Goal: Task Accomplishment & Management: Manage account settings

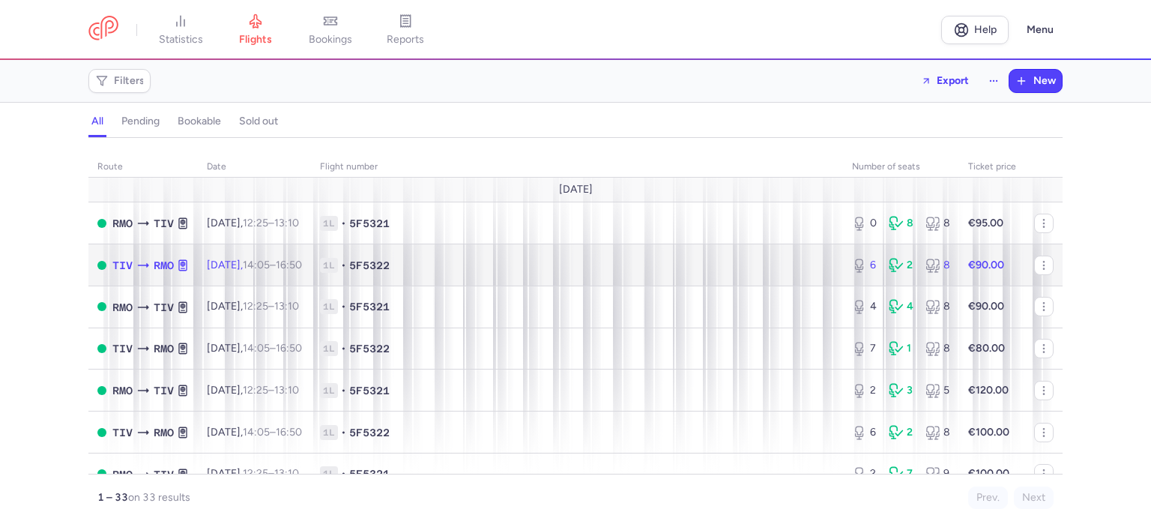
click at [980, 268] on strong "€90.00" at bounding box center [986, 265] width 36 height 13
click at [975, 263] on strong "€90.00" at bounding box center [986, 265] width 36 height 13
click at [810, 268] on span "1L • 5F5322" at bounding box center [577, 265] width 514 height 15
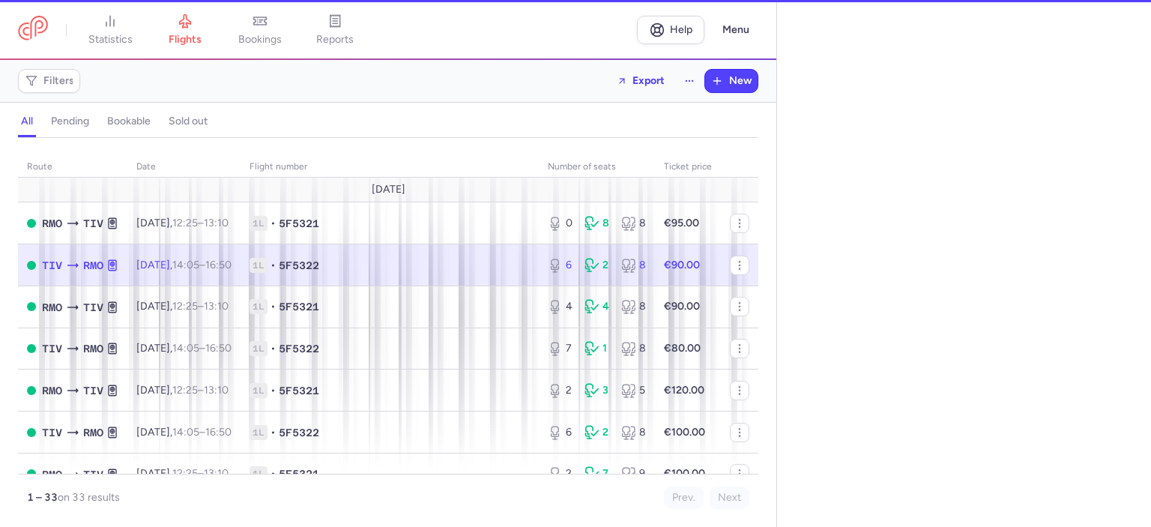
select select "hours"
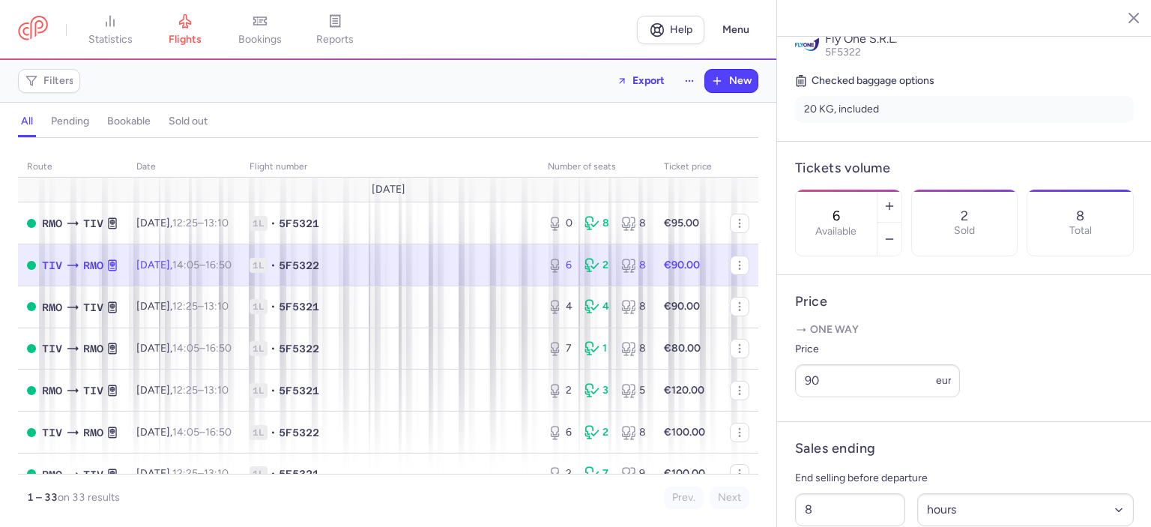
scroll to position [375, 0]
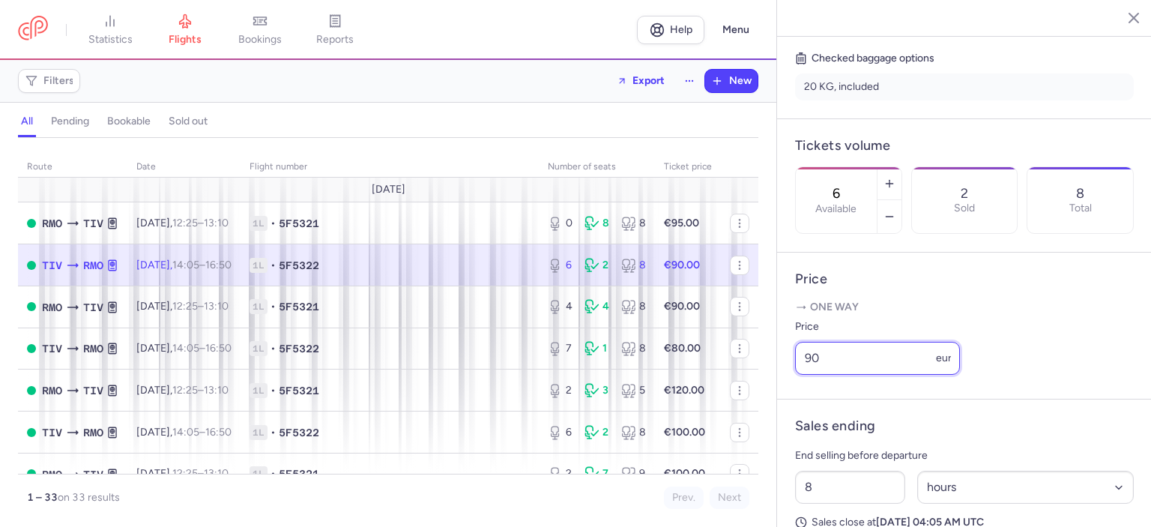
click at [849, 375] on input "90" at bounding box center [877, 358] width 165 height 33
type input "9"
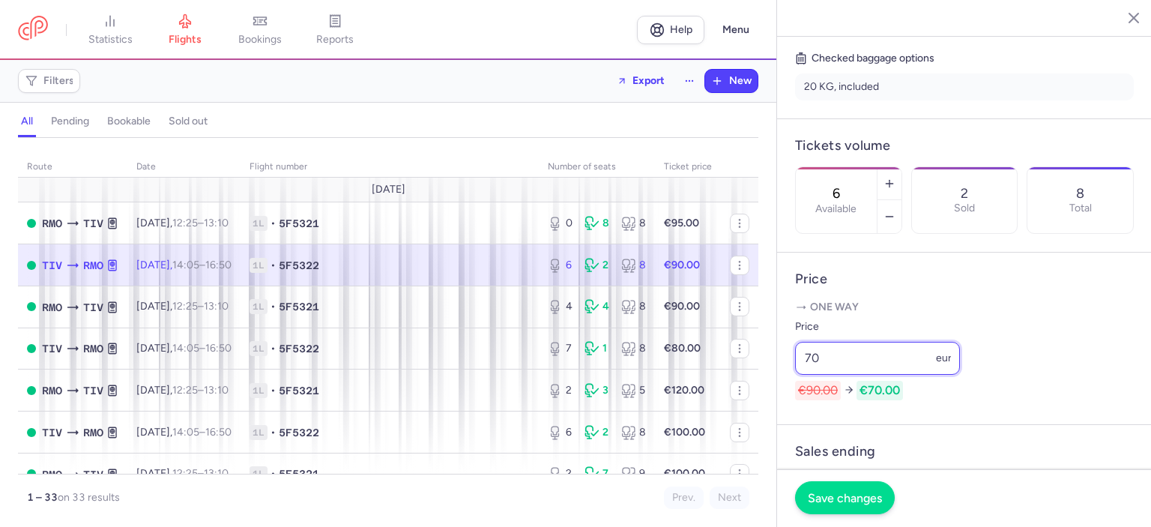
type input "70"
click at [837, 503] on span "Save changes" at bounding box center [845, 497] width 74 height 13
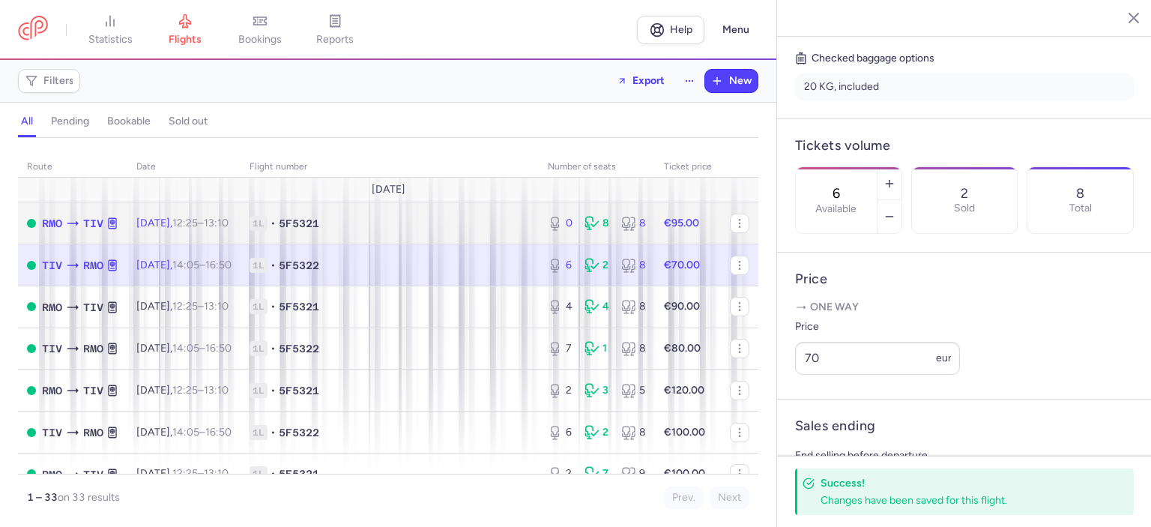
click at [393, 227] on span "1L • 5F5321" at bounding box center [390, 223] width 280 height 15
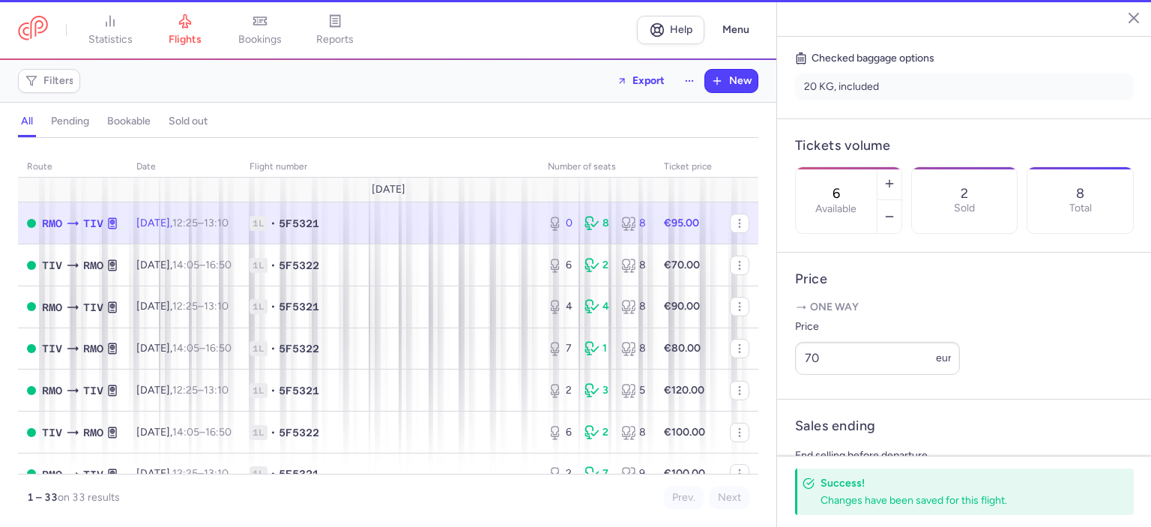
type input "0"
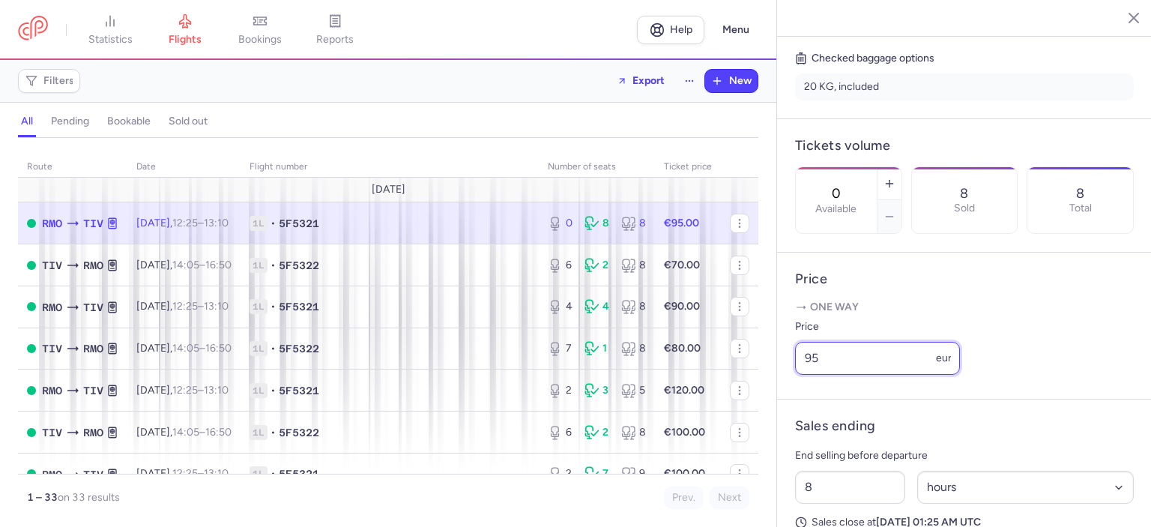
click at [821, 375] on input "95" at bounding box center [877, 358] width 165 height 33
type input "9"
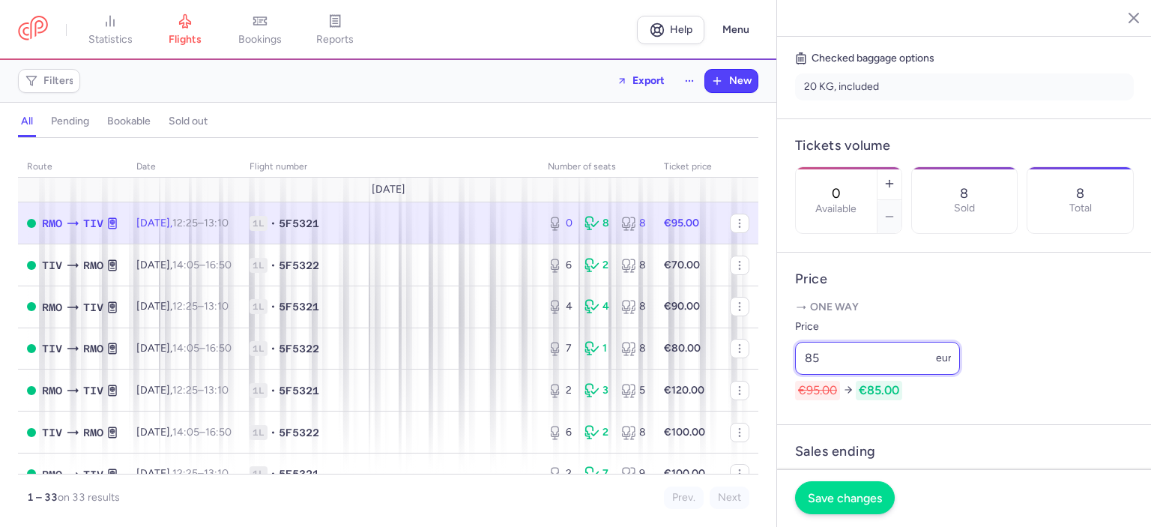
type input "85"
click at [844, 507] on button "Save changes" at bounding box center [845, 497] width 100 height 33
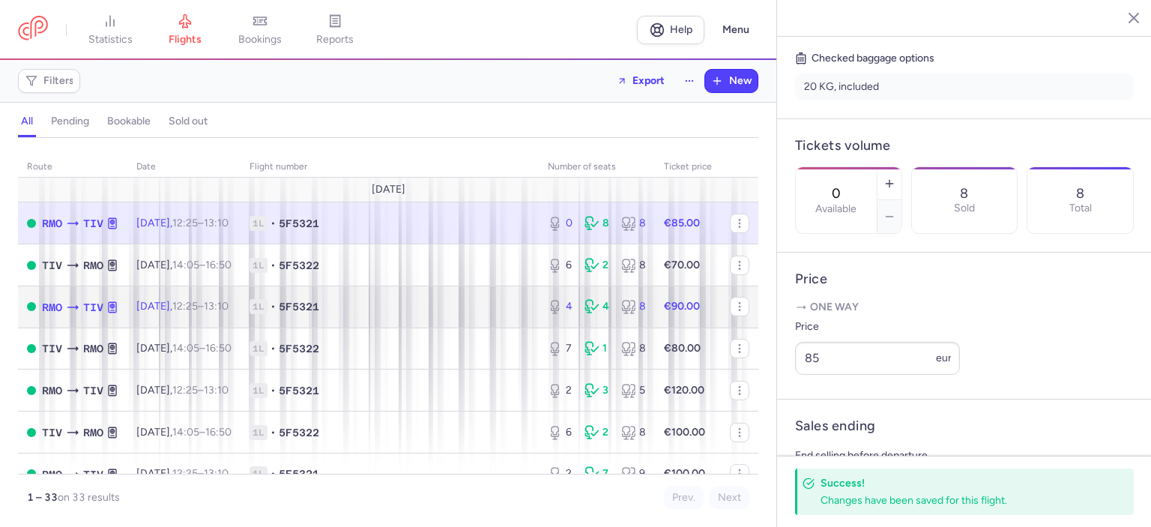
click at [506, 310] on span "1L • 5F5321" at bounding box center [390, 306] width 280 height 15
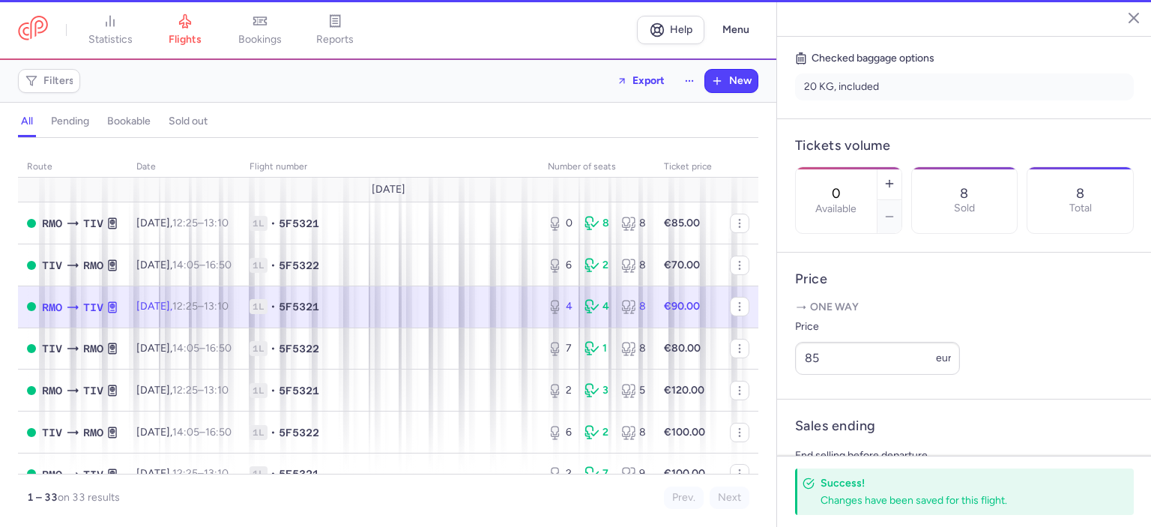
type input "4"
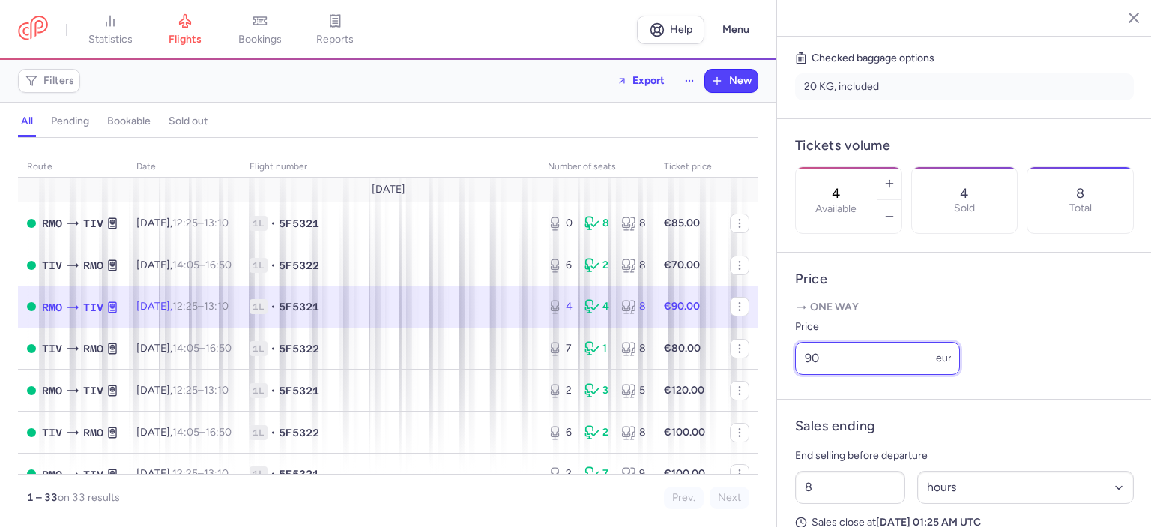
click at [832, 375] on input "90" at bounding box center [877, 358] width 165 height 33
type input "9"
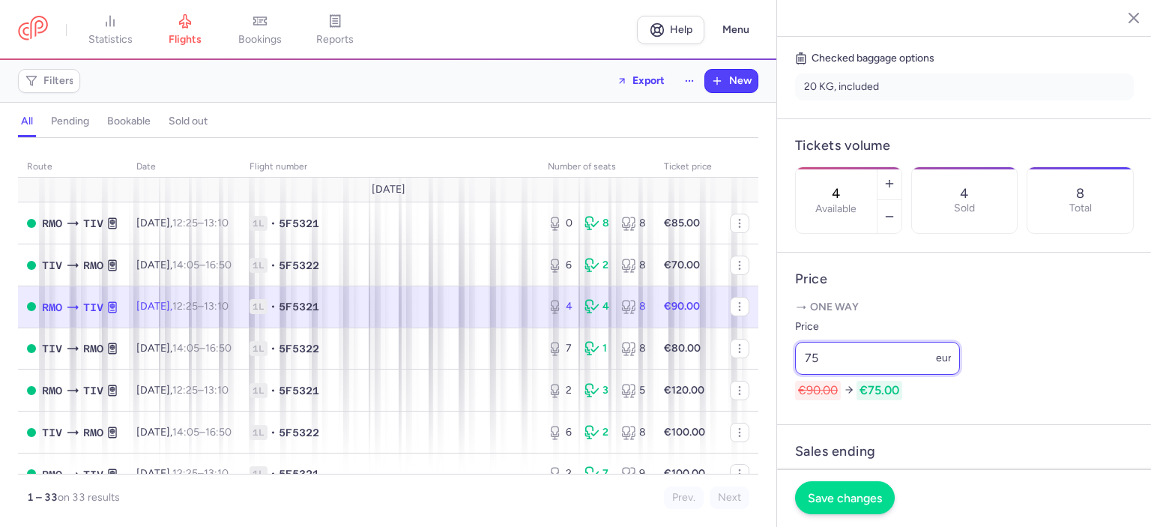
type input "75"
click at [862, 507] on button "Save changes" at bounding box center [845, 497] width 100 height 33
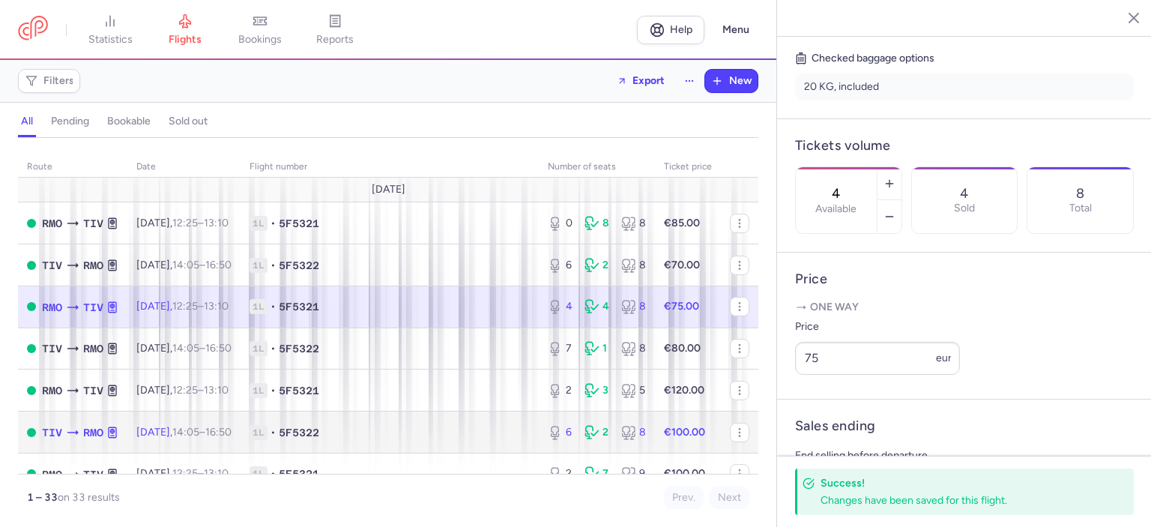
click at [466, 446] on td "1L • 5F5322" at bounding box center [390, 433] width 298 height 42
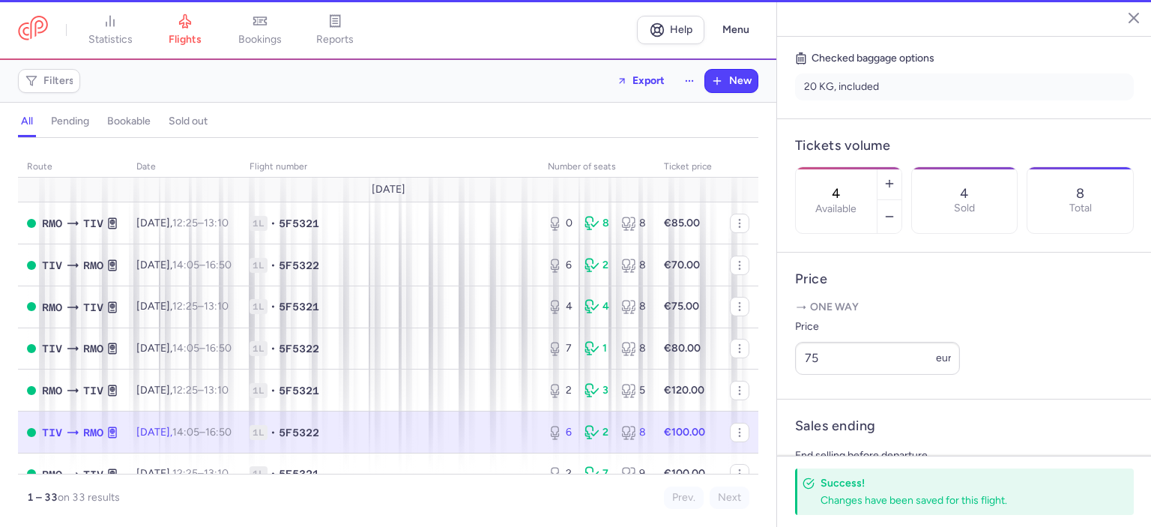
type input "6"
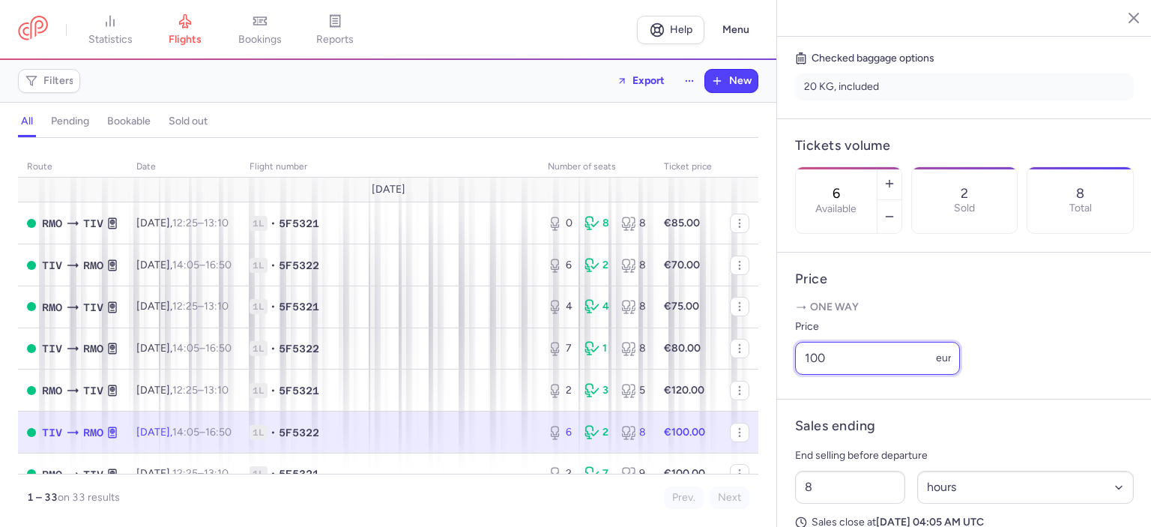
click at [817, 375] on input "100" at bounding box center [877, 358] width 165 height 33
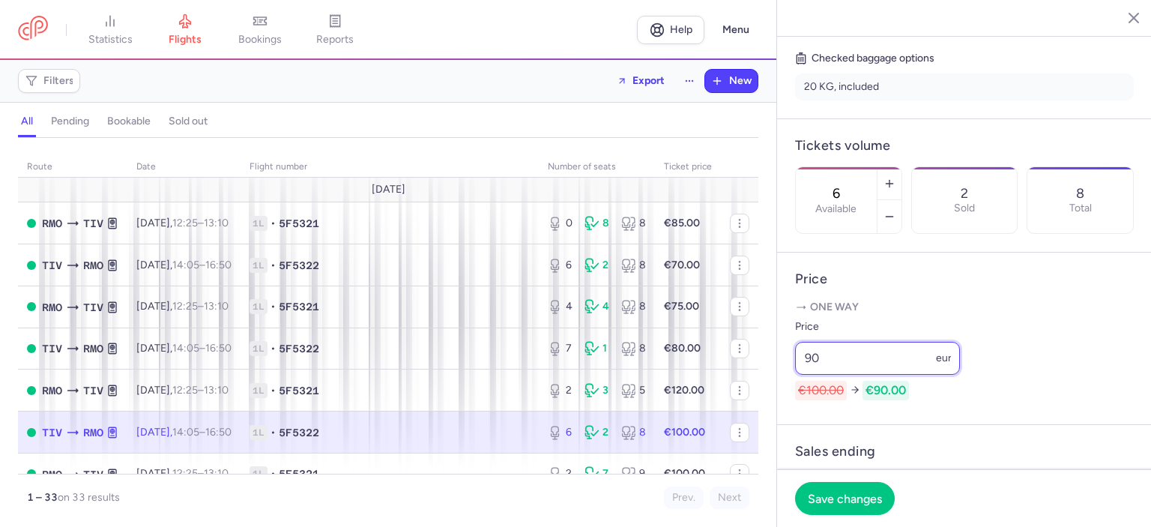
type input "90"
click at [473, 449] on td "1L • 5F5322" at bounding box center [390, 433] width 298 height 42
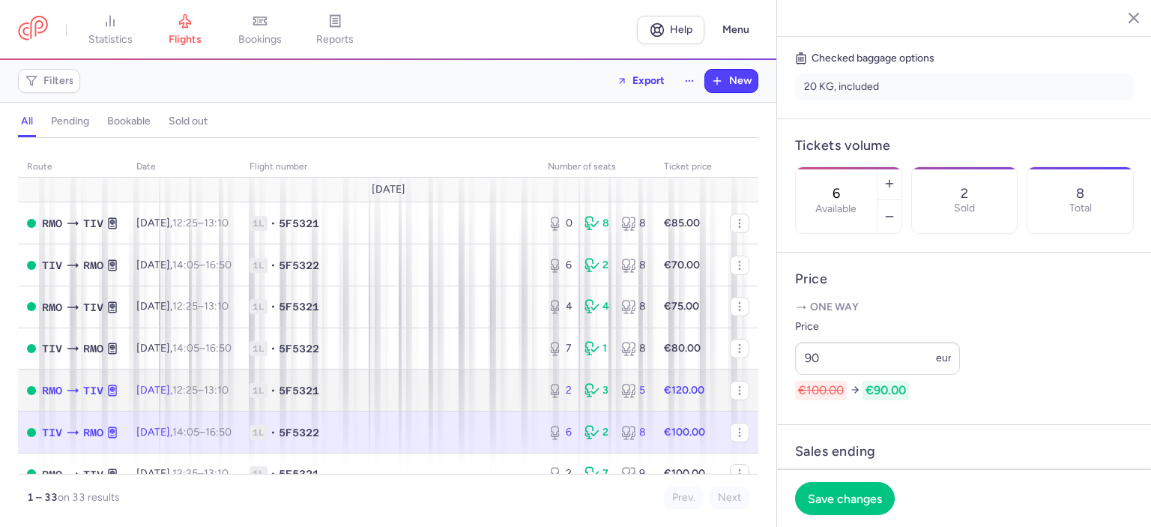
click at [504, 398] on span "1L • 5F5321" at bounding box center [390, 390] width 280 height 15
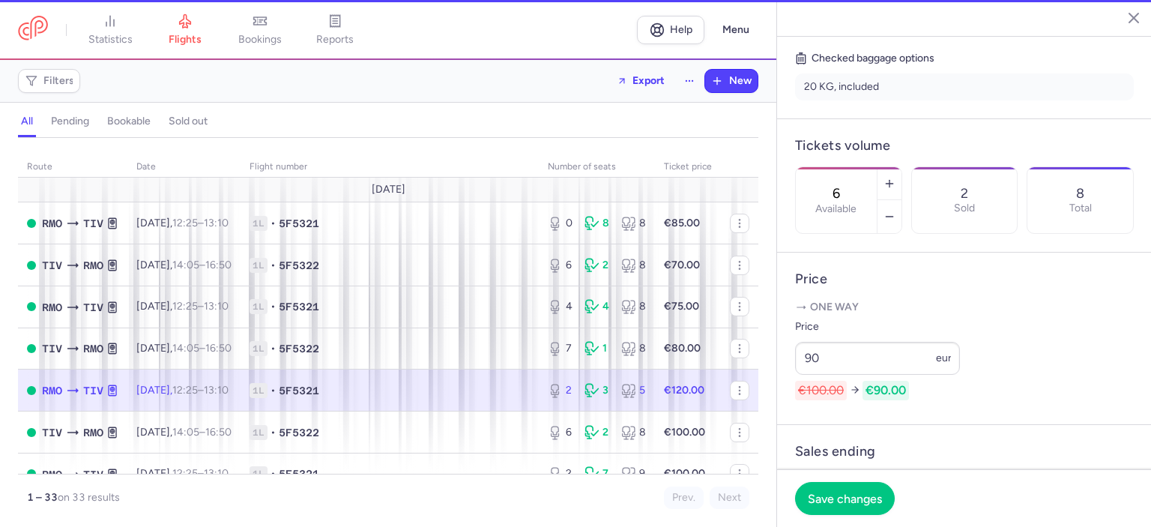
type input "2"
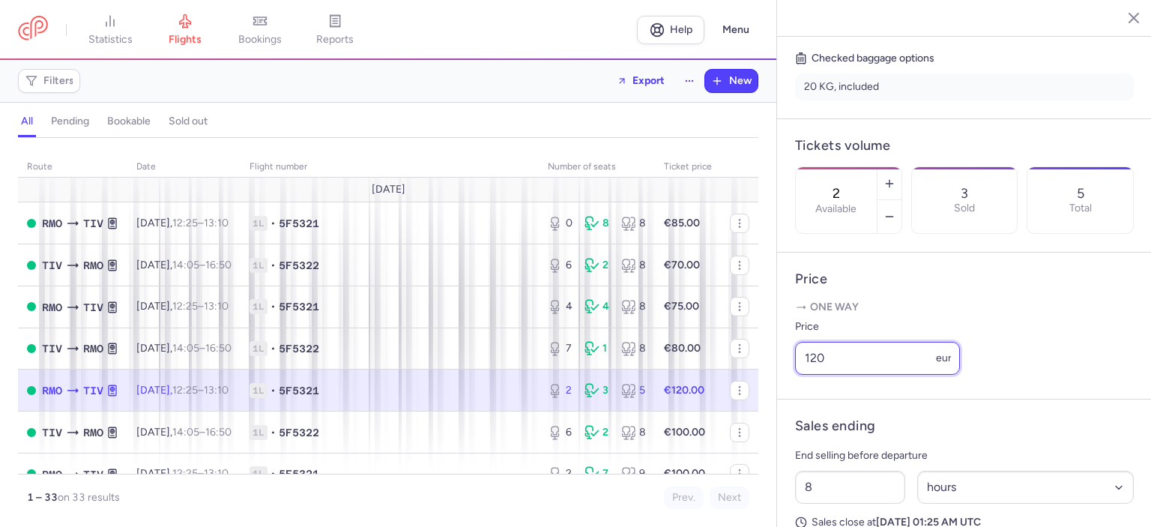
click at [849, 375] on input "120" at bounding box center [877, 358] width 165 height 33
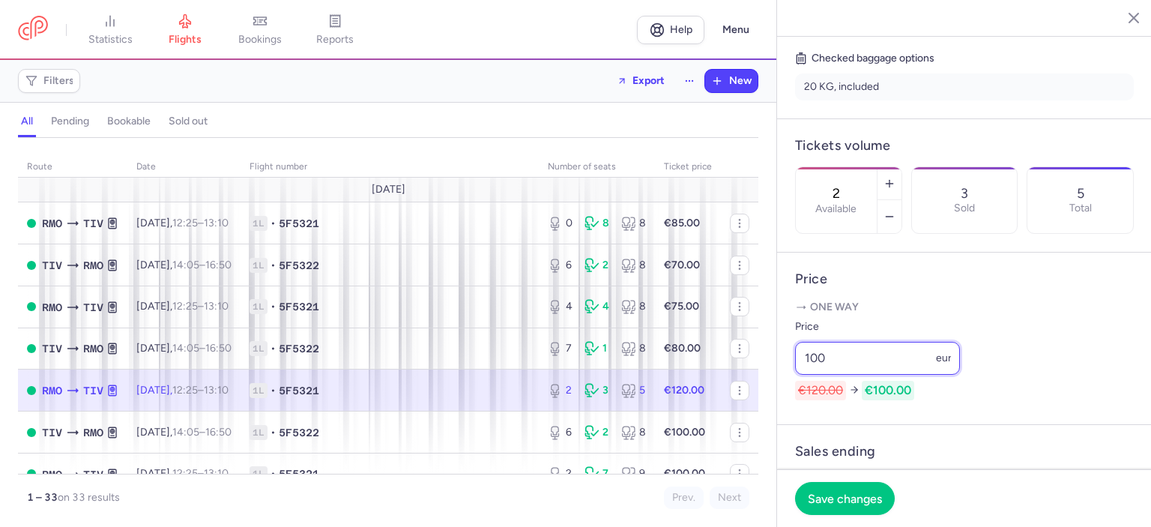
type input "100"
click at [459, 405] on td "1L • 5F5321" at bounding box center [390, 391] width 298 height 42
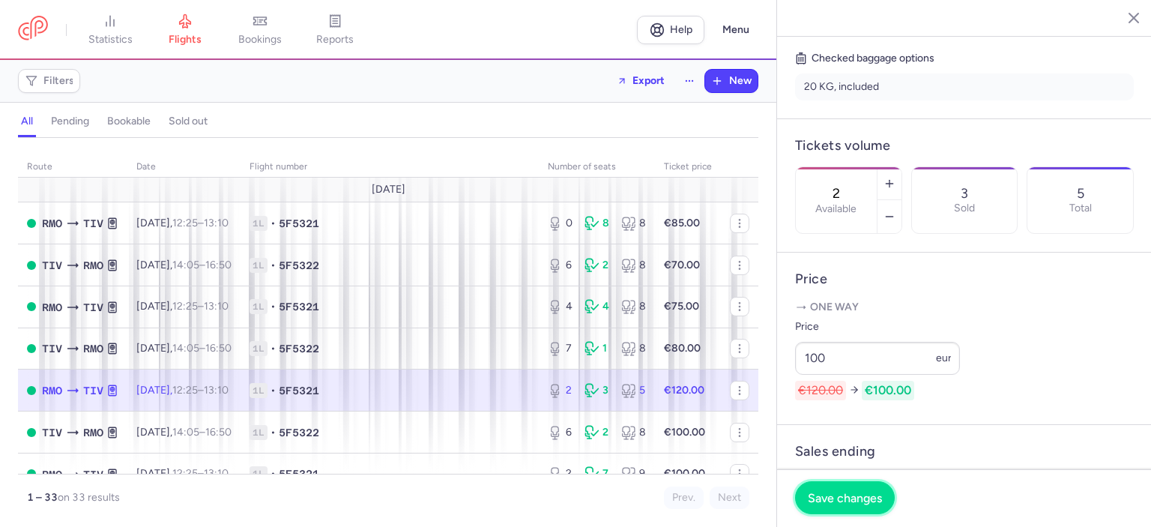
click at [864, 508] on button "Save changes" at bounding box center [845, 497] width 100 height 33
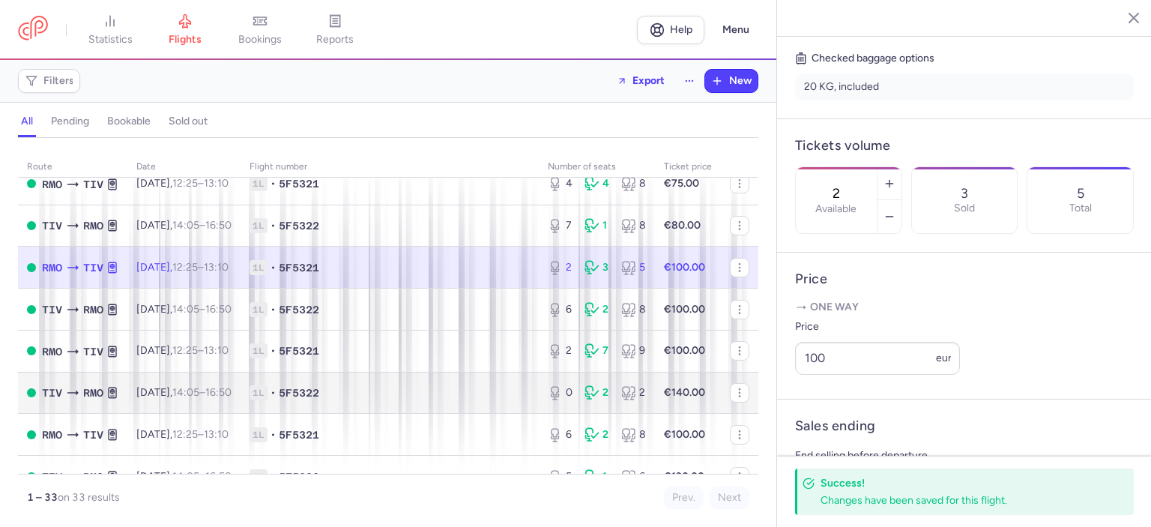
scroll to position [150, 0]
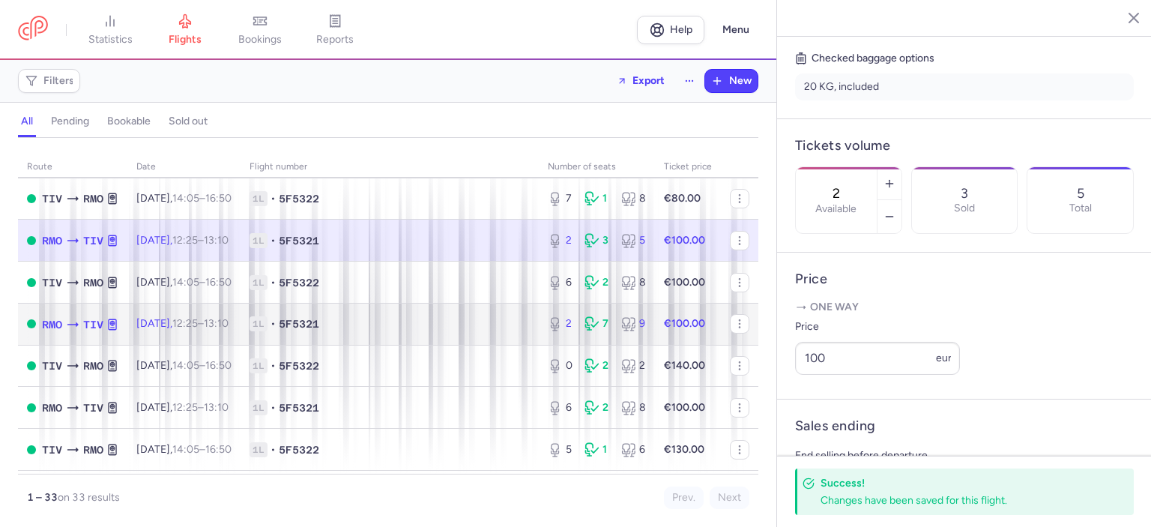
click at [388, 328] on span "1L • 5F5321" at bounding box center [390, 323] width 280 height 15
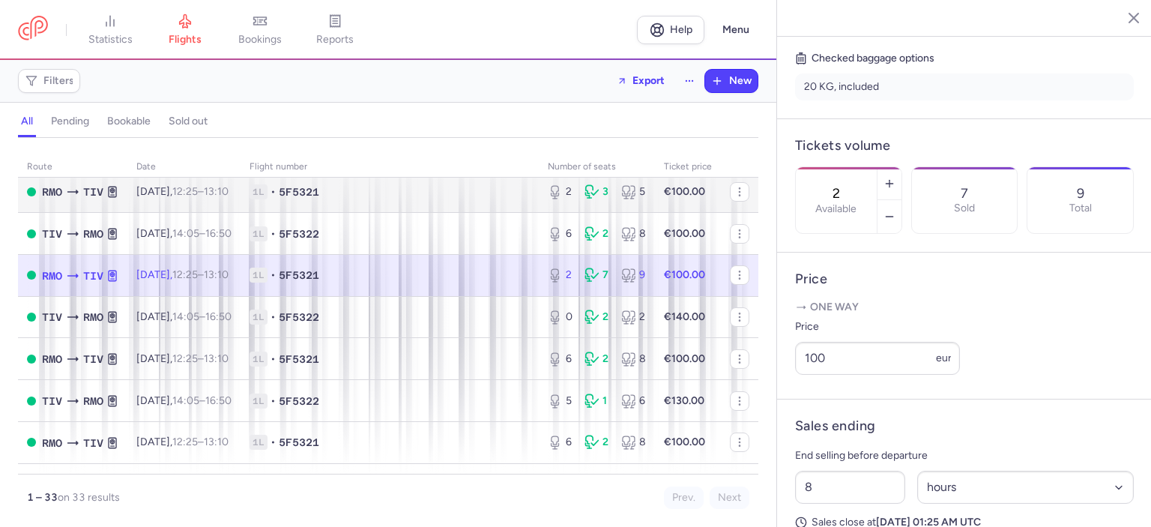
scroll to position [225, 0]
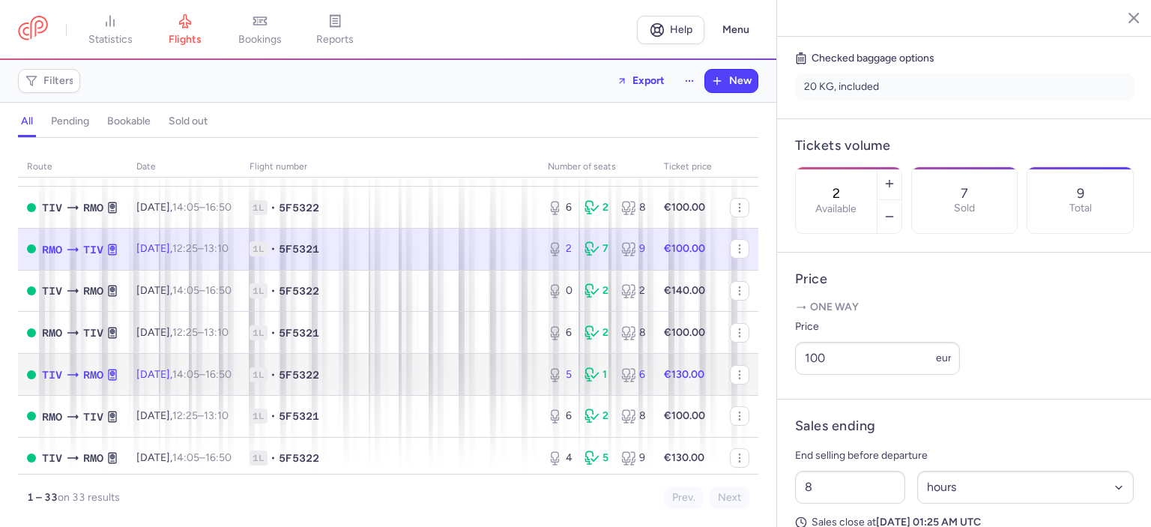
click at [423, 382] on span "1L • 5F5322" at bounding box center [390, 374] width 280 height 15
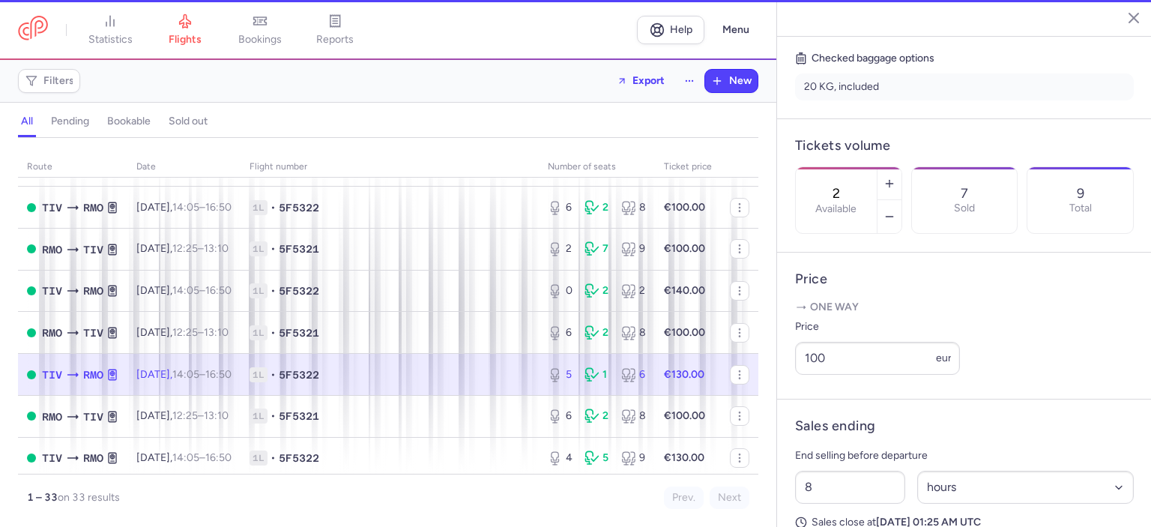
type input "5"
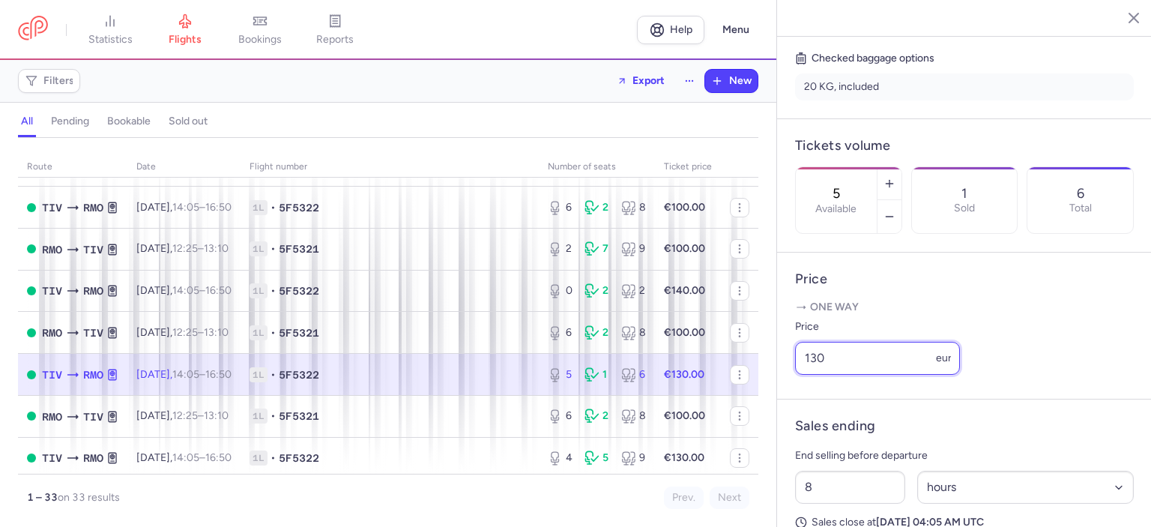
click at [819, 375] on input "130" at bounding box center [877, 358] width 165 height 33
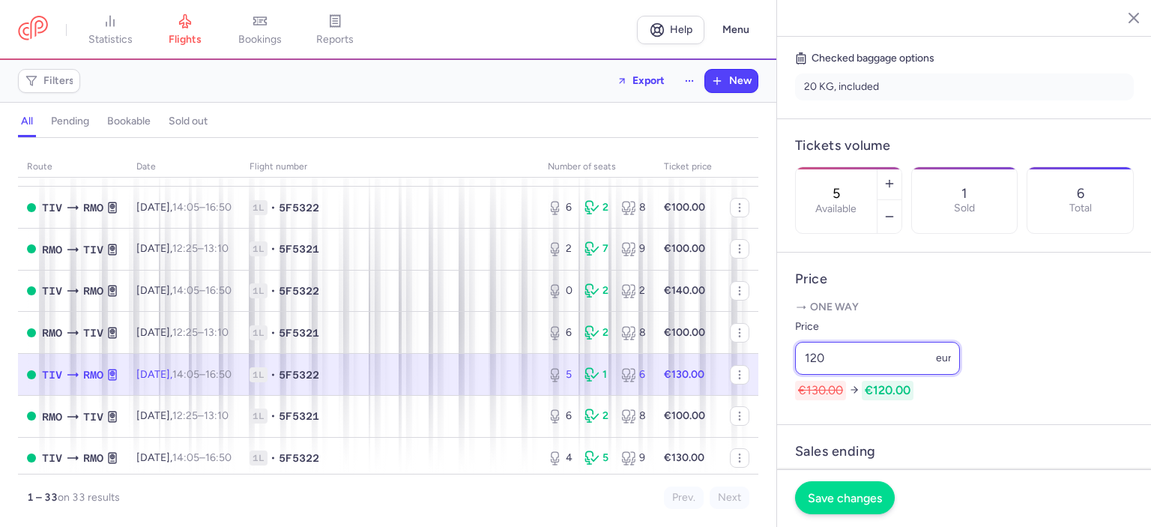
type input "120"
click at [855, 497] on span "Save changes" at bounding box center [845, 497] width 74 height 13
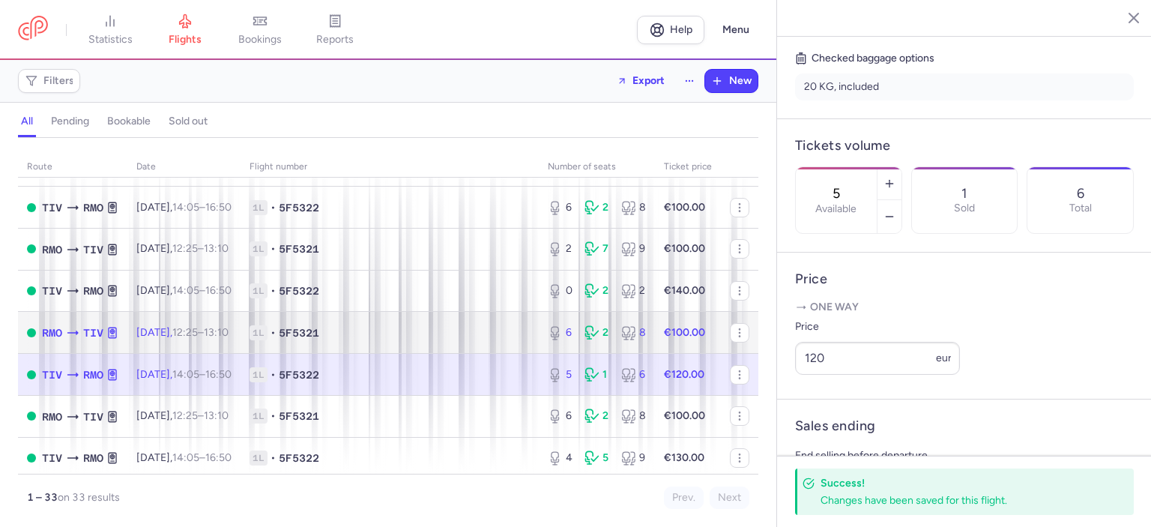
click at [692, 350] on td "€100.00" at bounding box center [688, 333] width 66 height 42
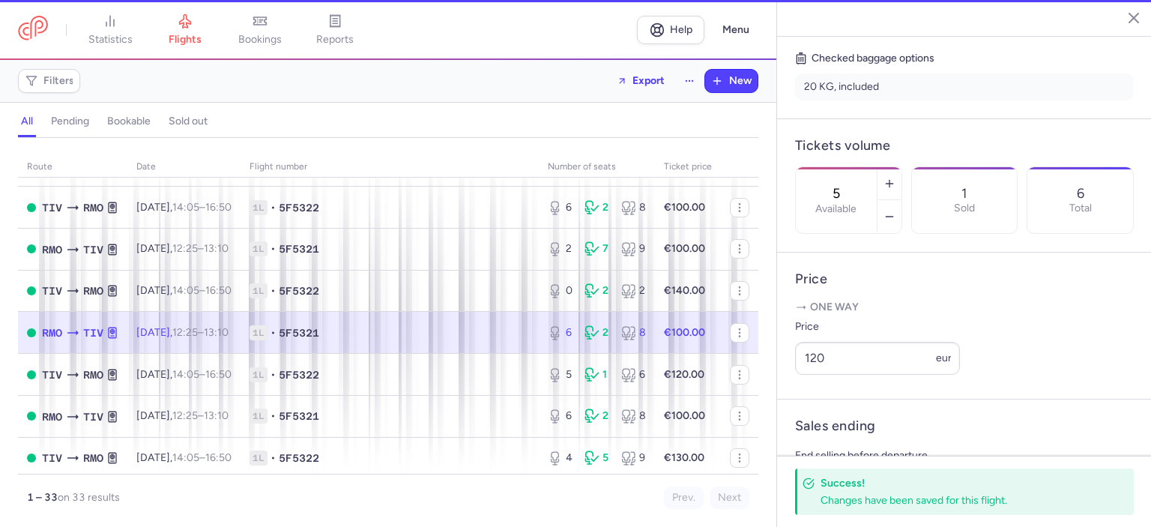
type input "6"
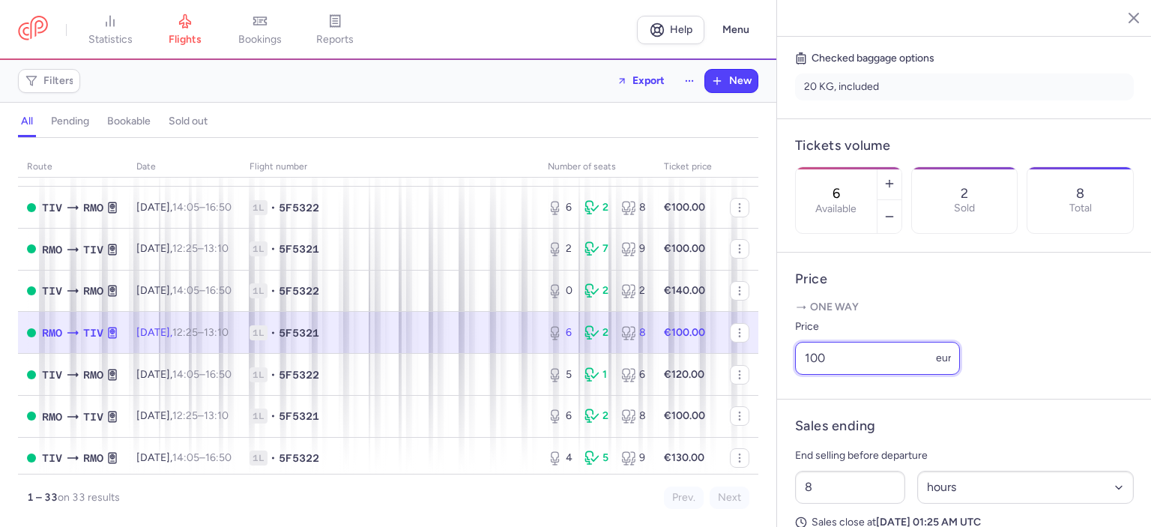
click at [822, 375] on input "100" at bounding box center [877, 358] width 165 height 33
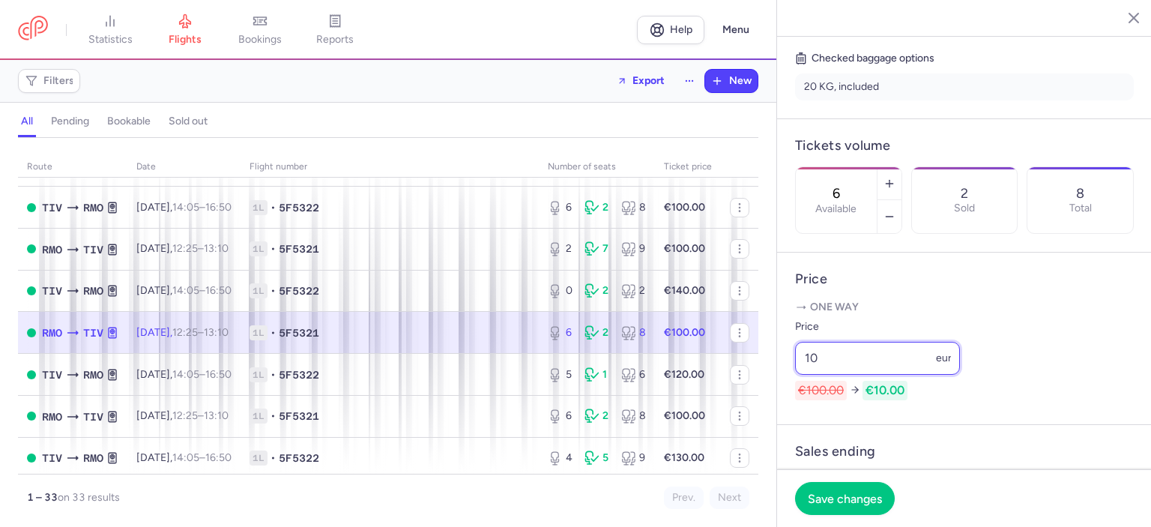
type input "1"
type input "95"
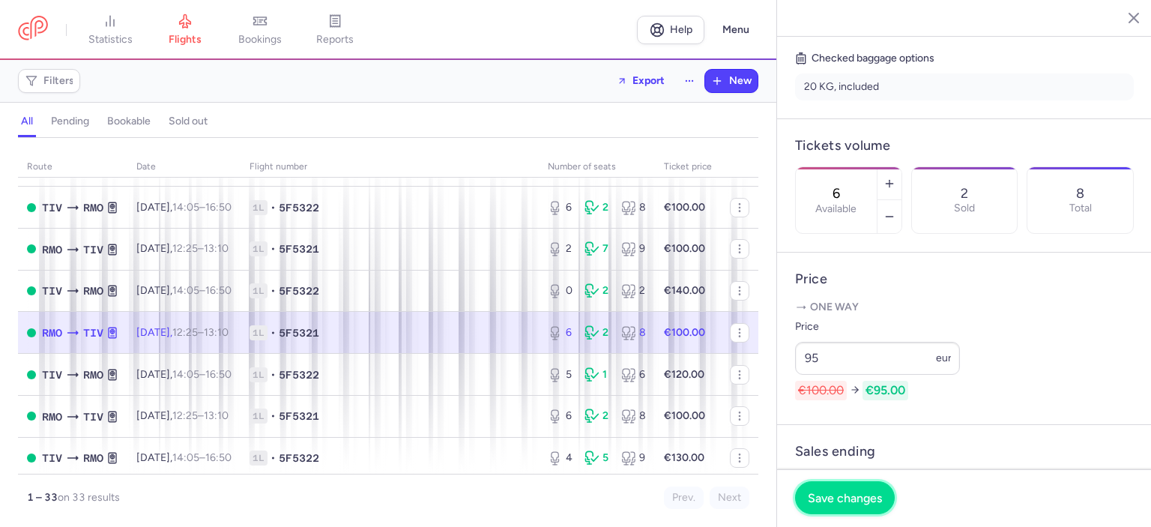
click at [834, 504] on span "Save changes" at bounding box center [845, 497] width 74 height 13
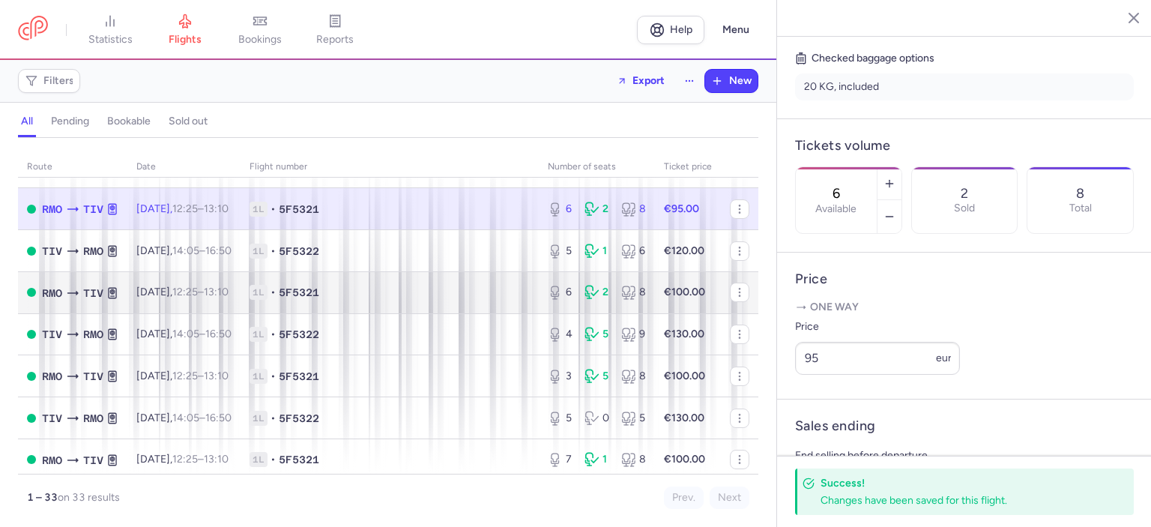
scroll to position [375, 0]
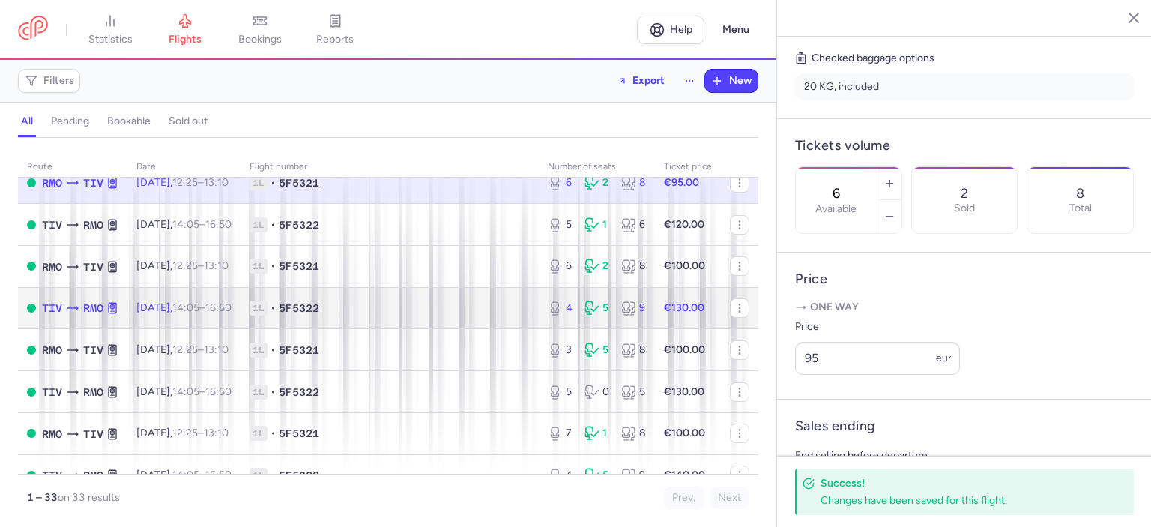
click at [414, 316] on span "1L • 5F5322" at bounding box center [390, 308] width 280 height 15
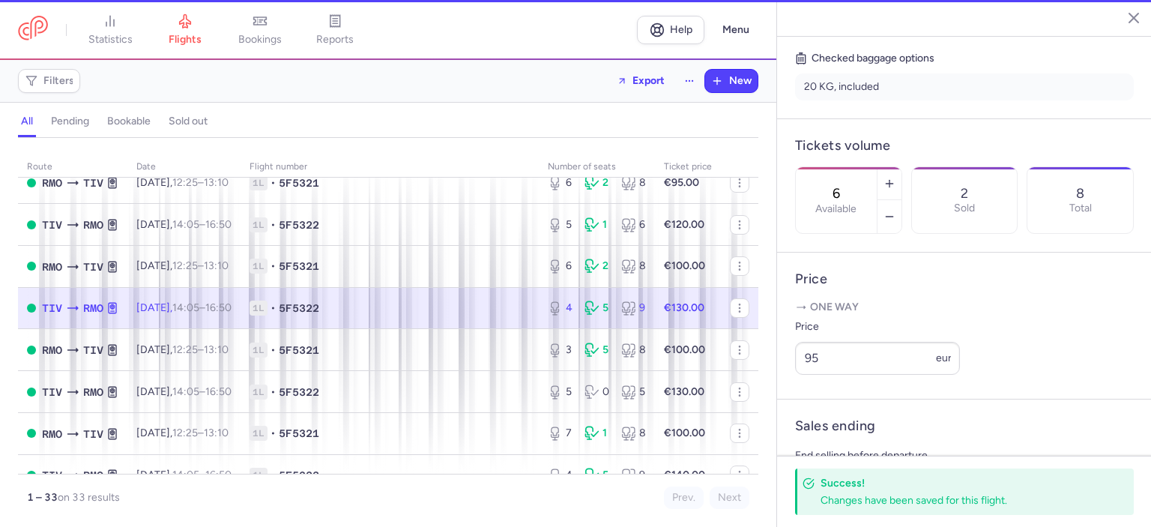
type input "4"
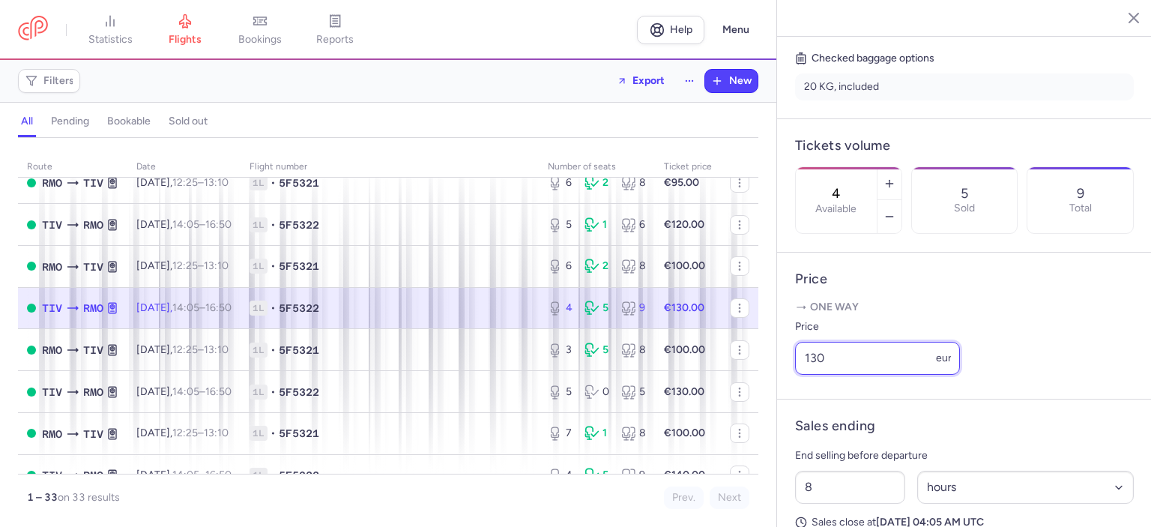
click at [816, 375] on input "130" at bounding box center [877, 358] width 165 height 33
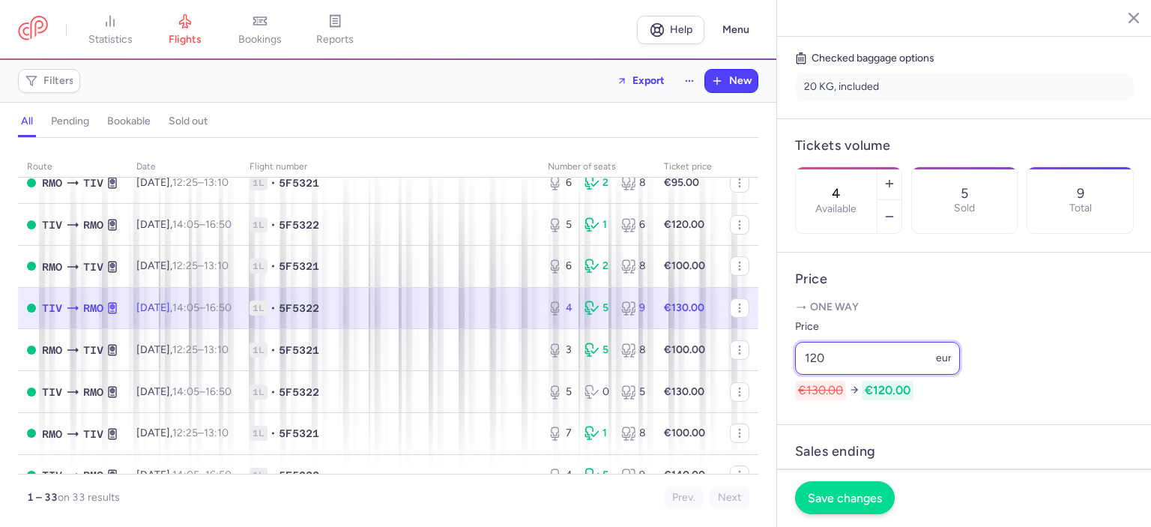
type input "120"
click at [855, 495] on span "Save changes" at bounding box center [845, 497] width 74 height 13
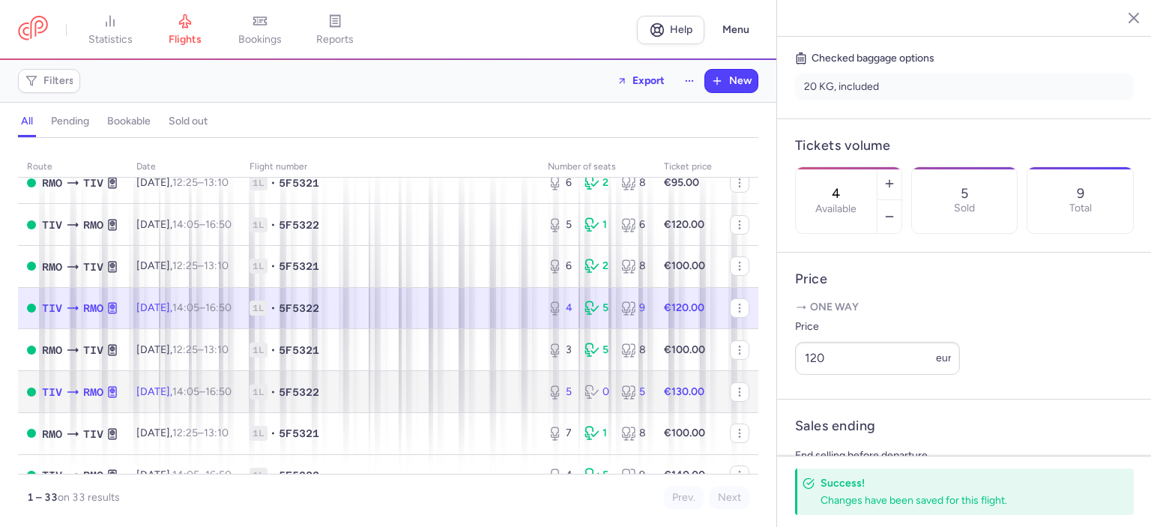
click at [454, 400] on span "1L • 5F5322" at bounding box center [390, 392] width 280 height 15
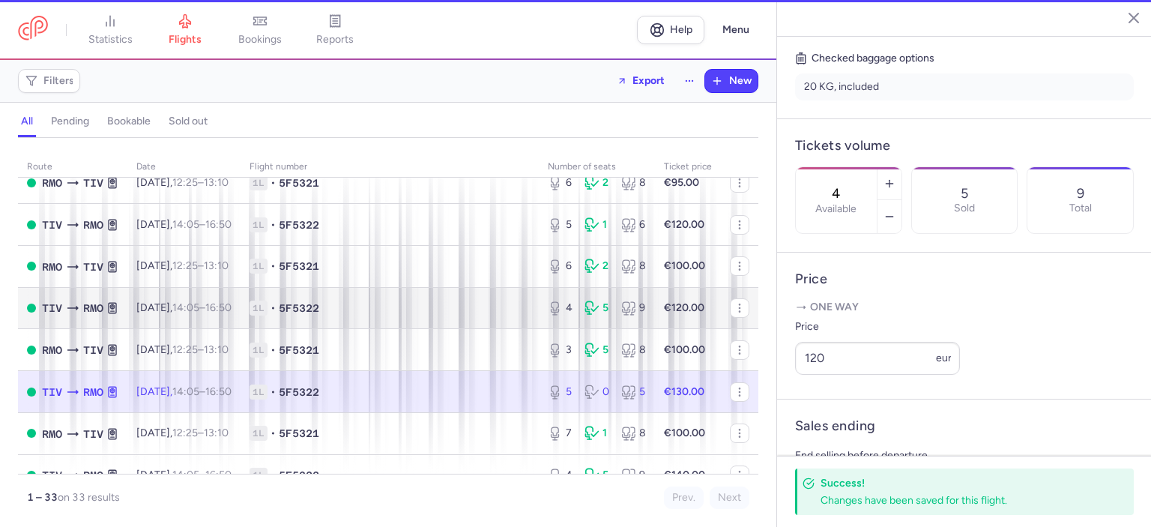
type input "5"
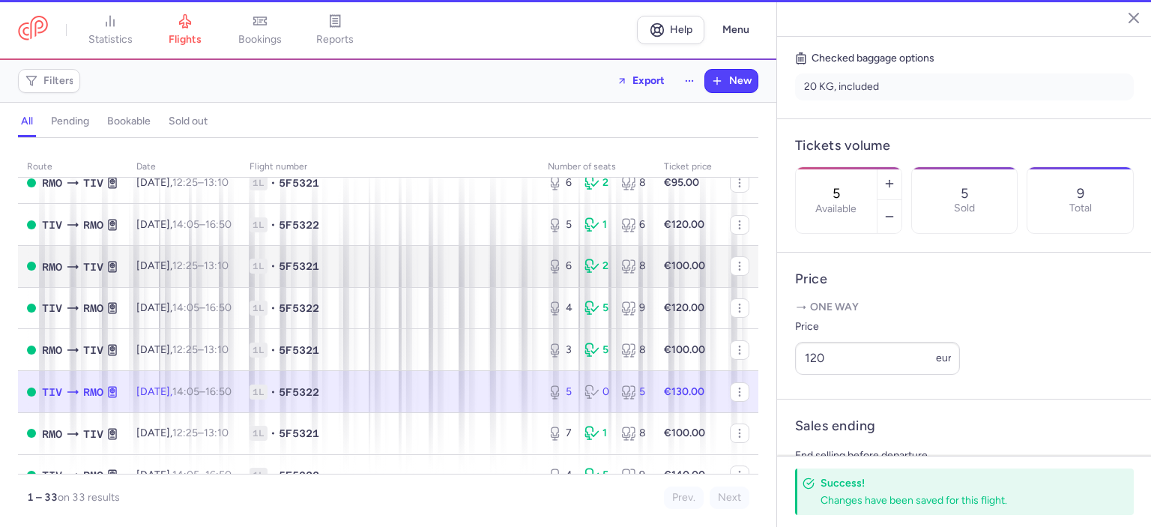
scroll to position [363, 0]
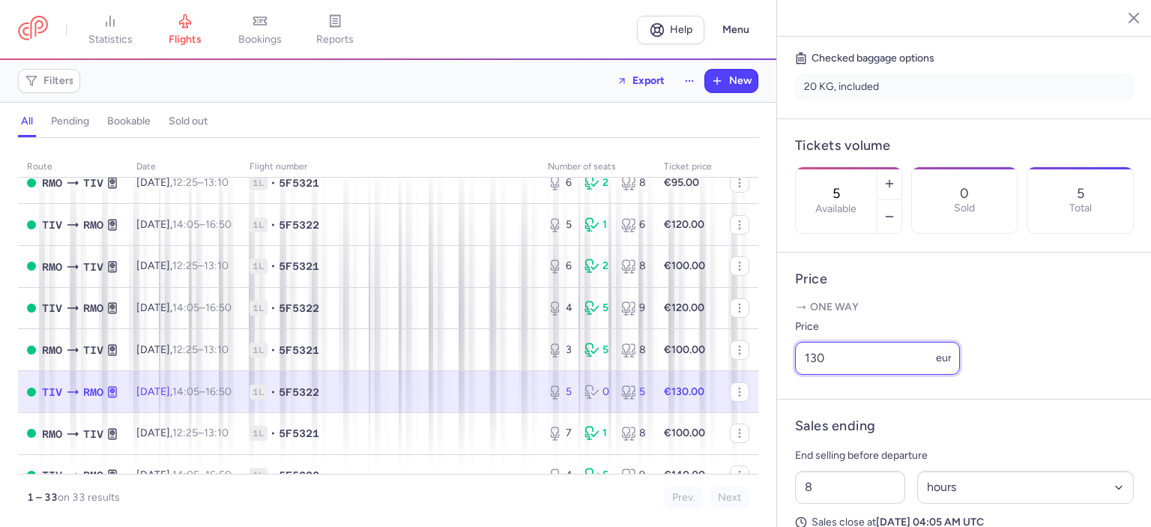
click at [819, 375] on input "130" at bounding box center [877, 358] width 165 height 33
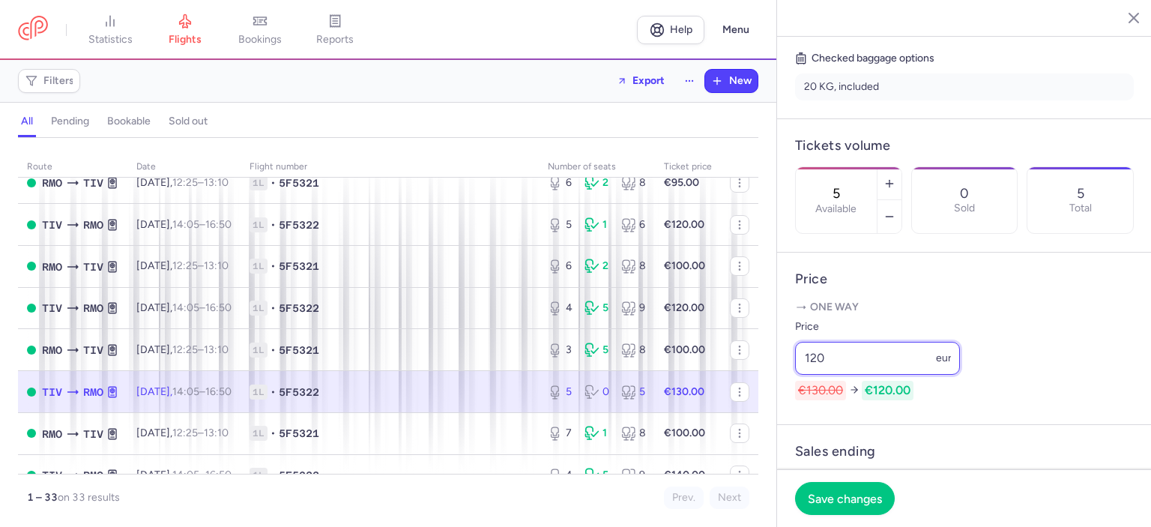
click at [831, 375] on input "120" at bounding box center [877, 358] width 165 height 33
type input "125"
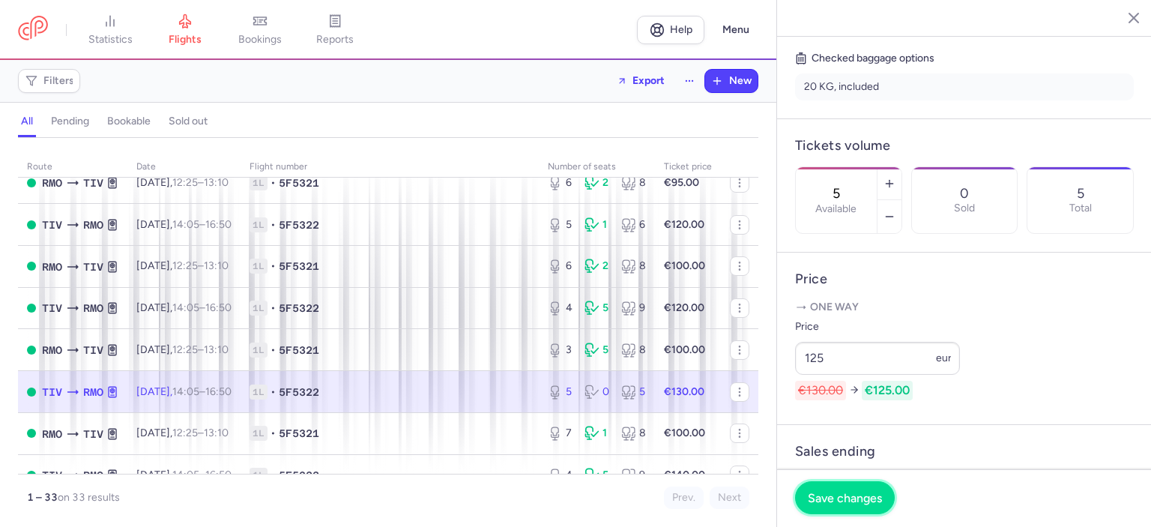
click at [844, 504] on span "Save changes" at bounding box center [845, 497] width 74 height 13
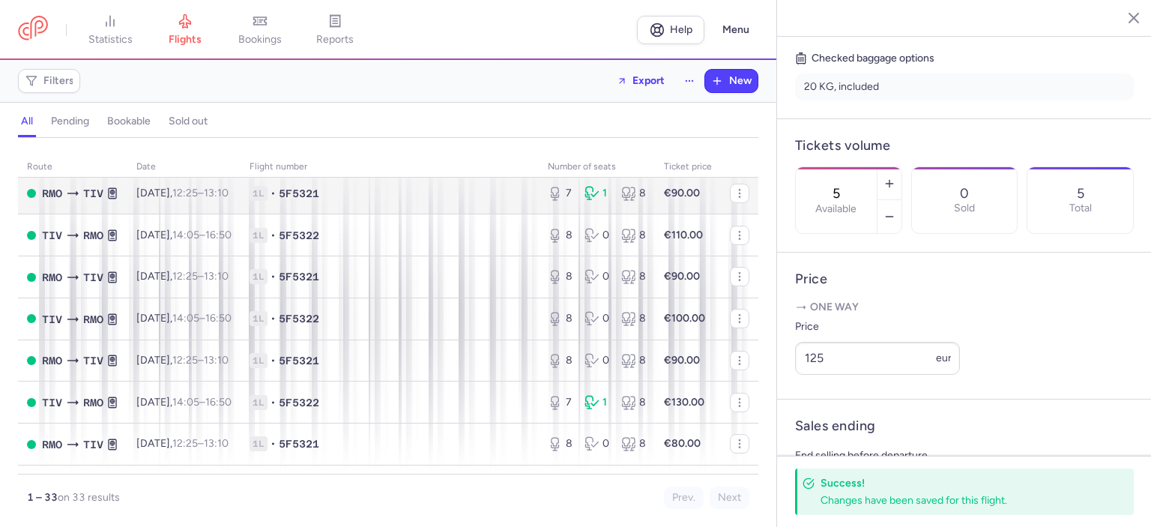
scroll to position [750, 0]
